Goal: Navigation & Orientation: Find specific page/section

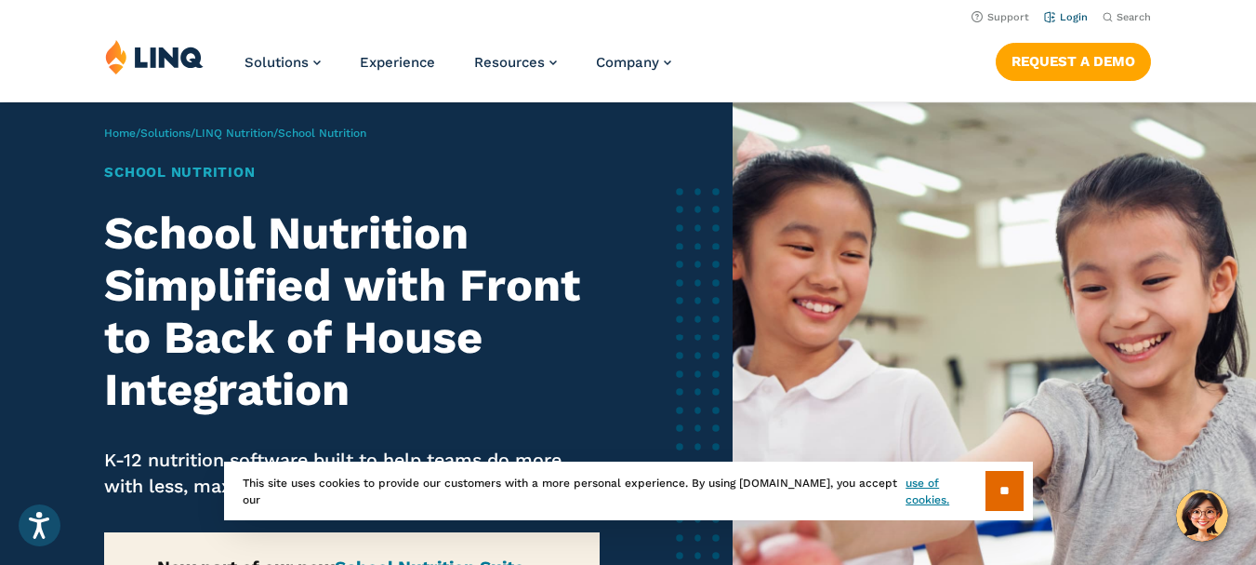
click at [1078, 13] on link "Login" at bounding box center [1066, 17] width 44 height 12
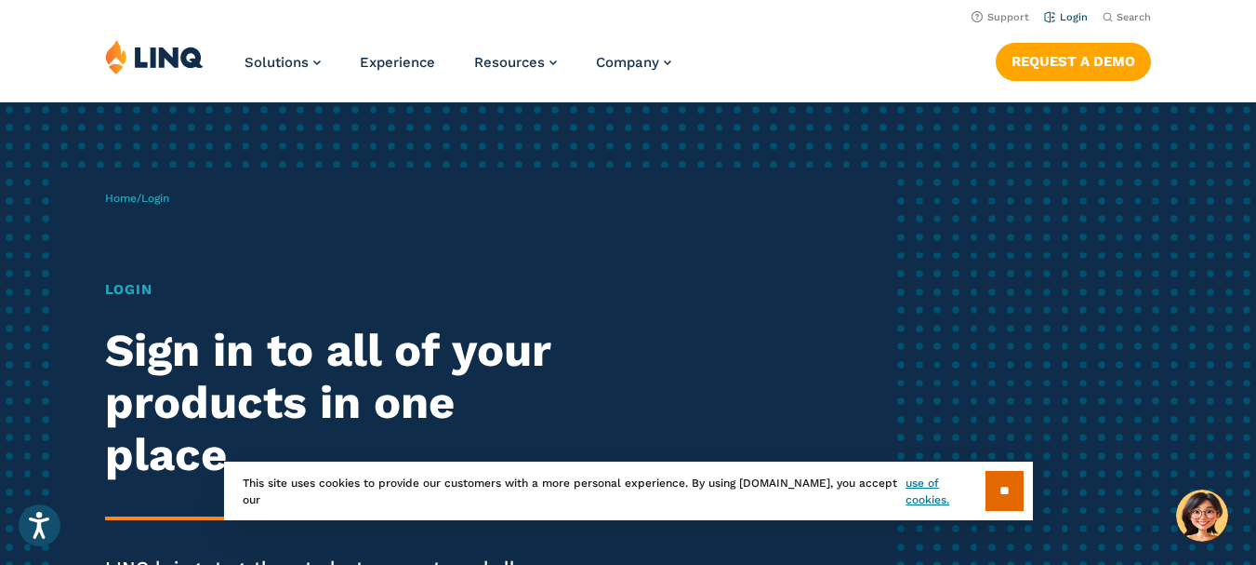
click at [1071, 16] on link "Login" at bounding box center [1066, 17] width 44 height 12
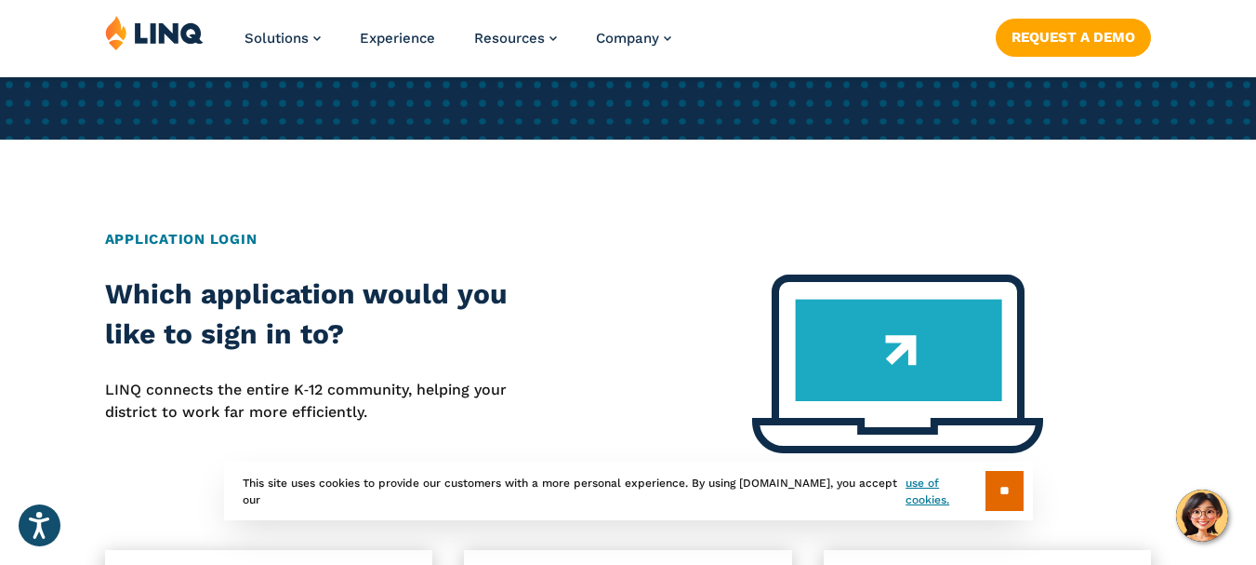
scroll to position [744, 0]
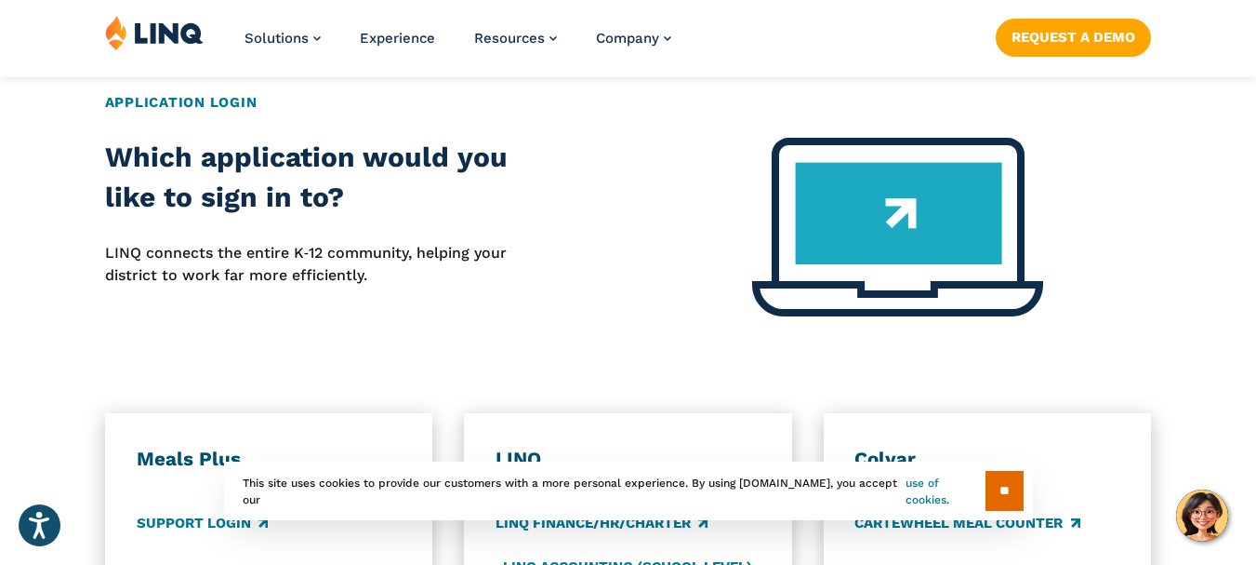
click at [941, 490] on link "use of cookies." at bounding box center [945, 490] width 79 height 33
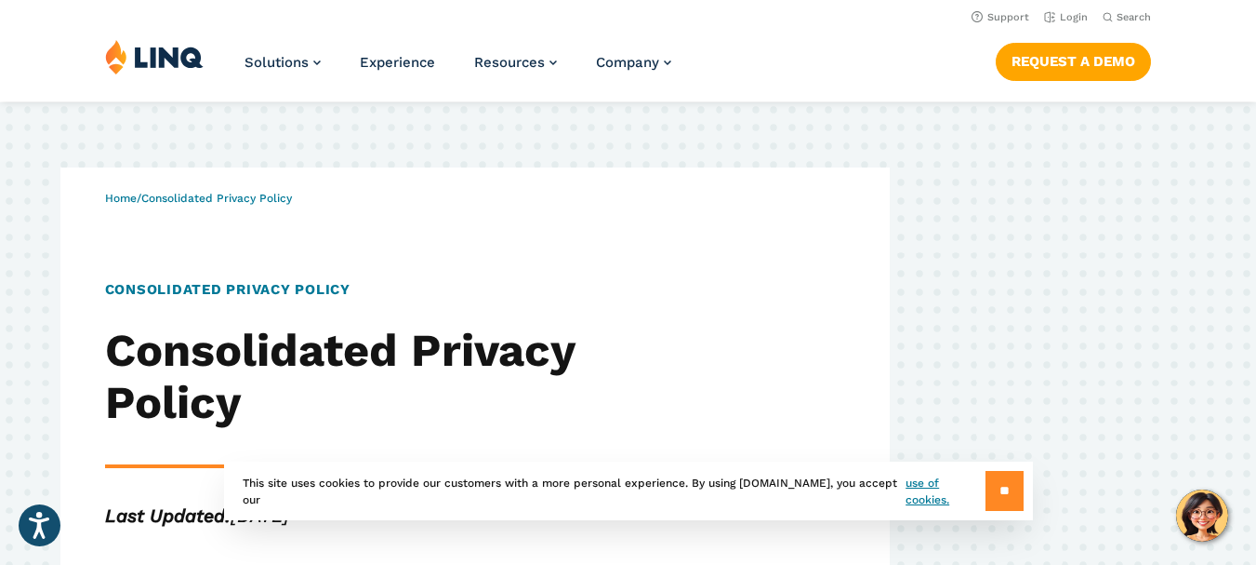
click at [1010, 487] on input "**" at bounding box center [1005, 491] width 38 height 40
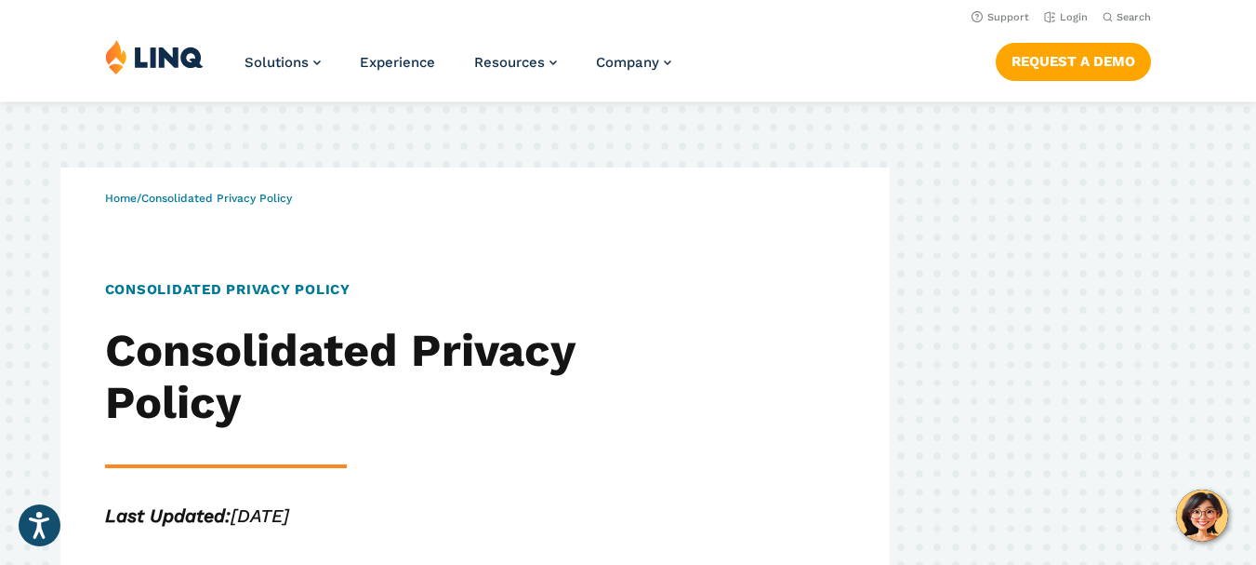
click at [155, 48] on img at bounding box center [154, 56] width 99 height 35
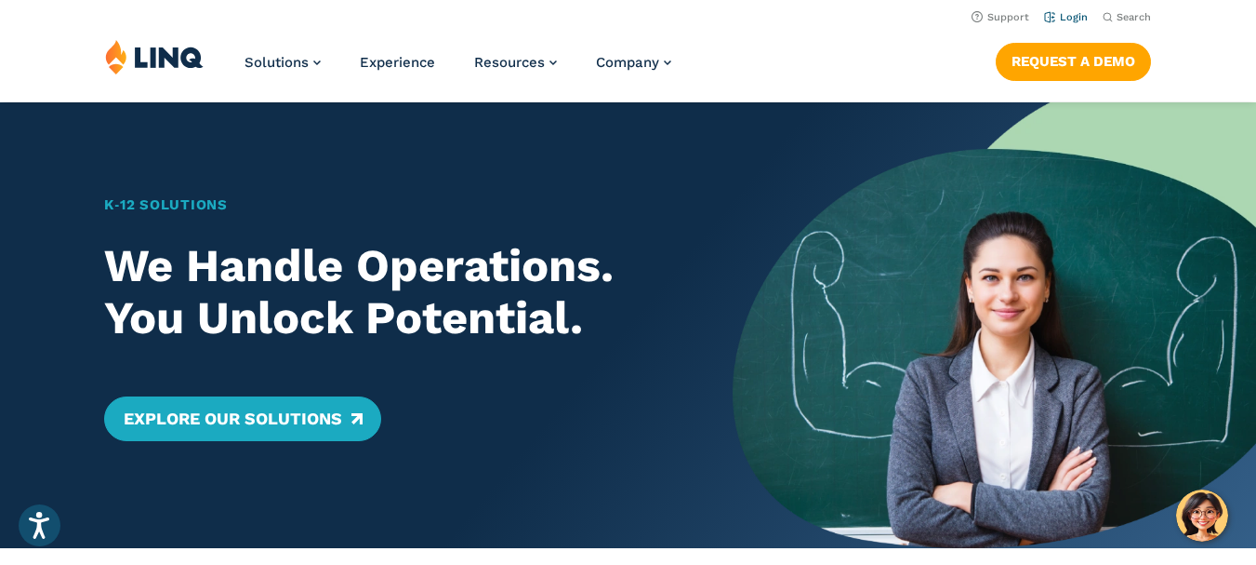
click at [1071, 16] on link "Login" at bounding box center [1066, 17] width 44 height 12
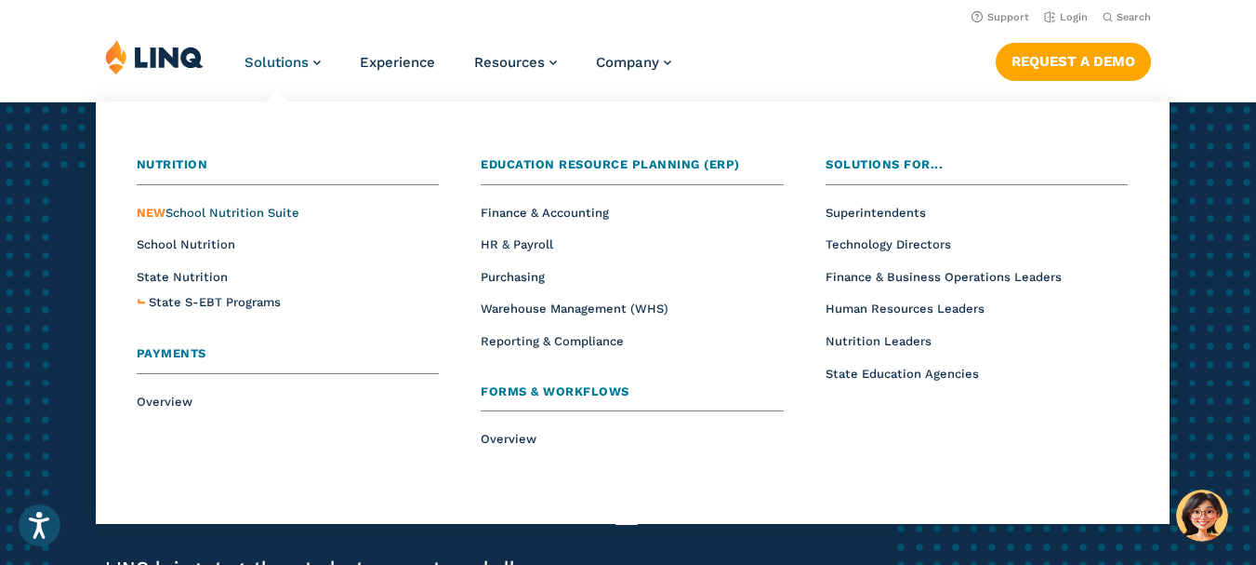
click at [209, 213] on span "NEW School Nutrition Suite" at bounding box center [218, 213] width 163 height 14
